Goal: Transaction & Acquisition: Obtain resource

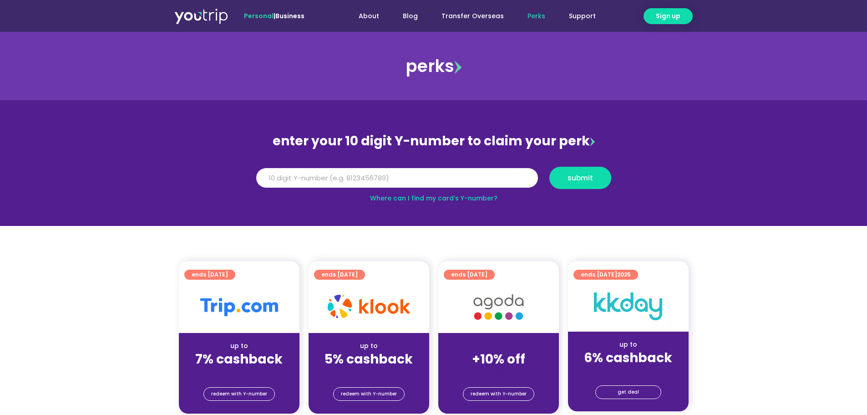
click at [434, 200] on link "Where can I find my card’s Y-number?" at bounding box center [433, 197] width 127 height 9
click at [285, 174] on input "Y Number" at bounding box center [397, 178] width 282 height 20
click at [398, 197] on link "Where can I find my card’s Y-number?" at bounding box center [433, 197] width 127 height 9
click at [365, 177] on input "Y Number" at bounding box center [397, 178] width 282 height 20
type input "8164894494"
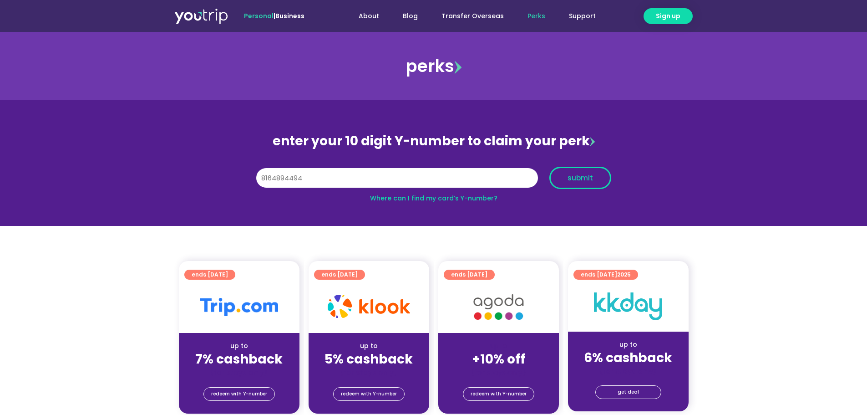
click at [584, 175] on span "submit" at bounding box center [580, 177] width 25 height 7
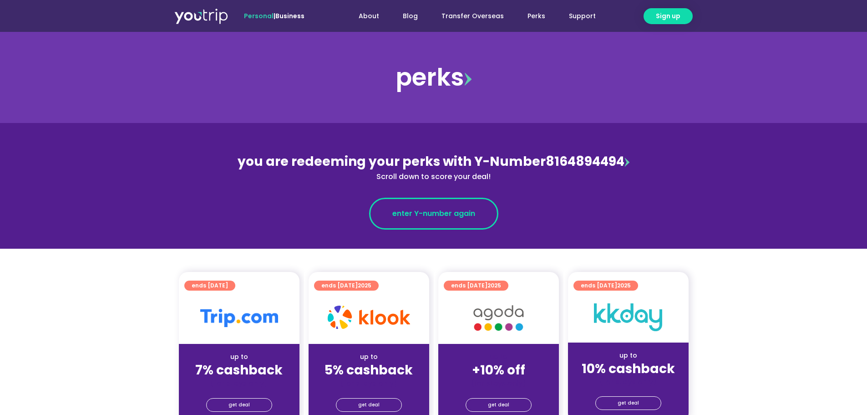
click at [441, 210] on span "enter Y-number again" at bounding box center [433, 213] width 83 height 11
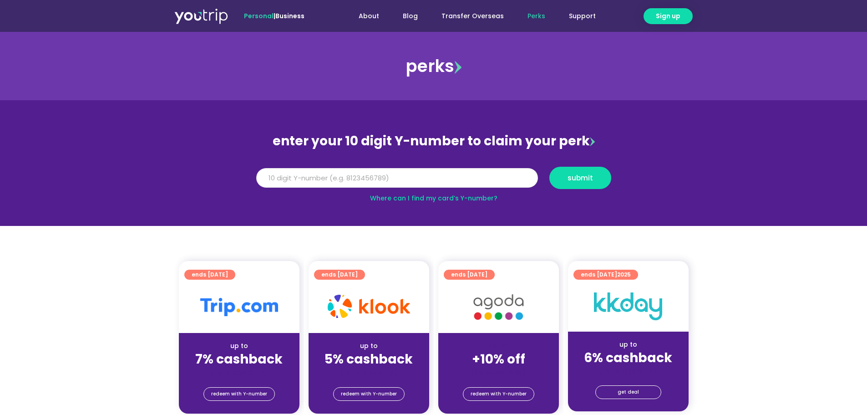
click at [424, 178] on input "Y Number" at bounding box center [397, 178] width 282 height 20
type input "8164894494"
click at [582, 174] on span "submit" at bounding box center [580, 177] width 25 height 7
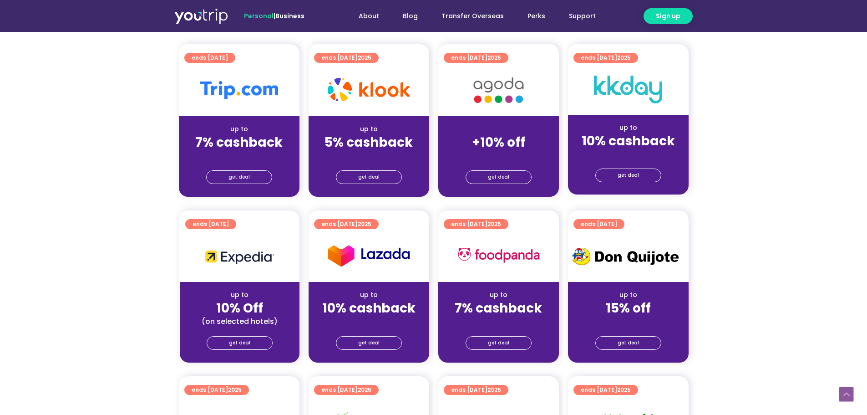
scroll to position [182, 0]
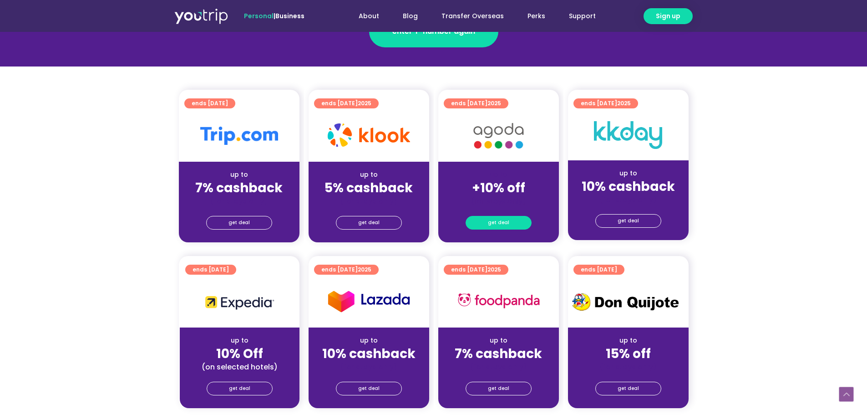
click at [503, 218] on span "get deal" at bounding box center [498, 222] width 21 height 13
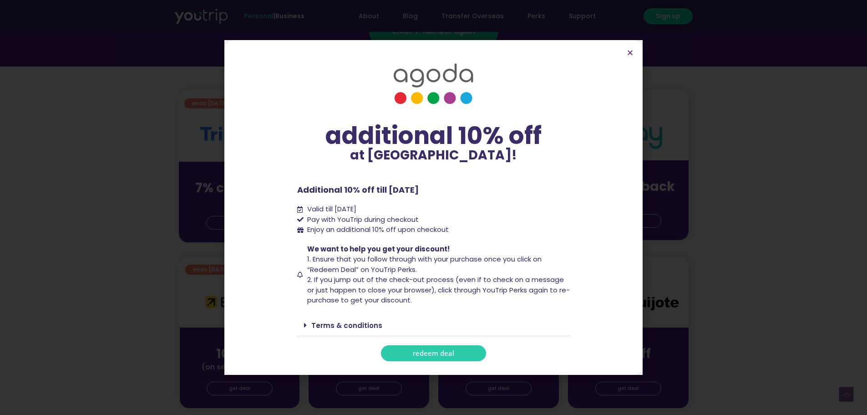
click at [428, 350] on span "redeem deal" at bounding box center [433, 353] width 41 height 7
